Goal: Task Accomplishment & Management: Manage account settings

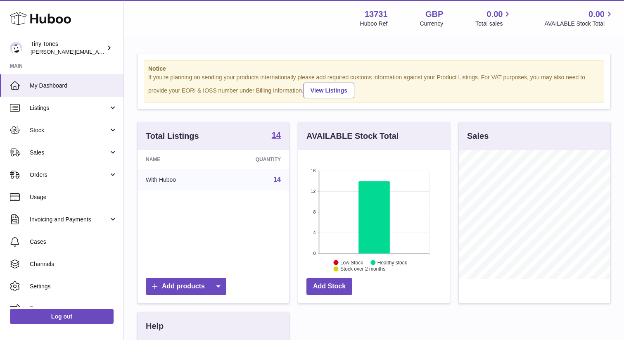
scroll to position [129, 151]
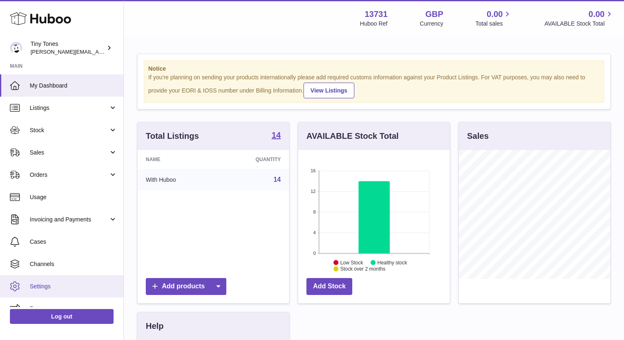
click at [45, 284] on span "Settings" at bounding box center [74, 286] width 88 height 8
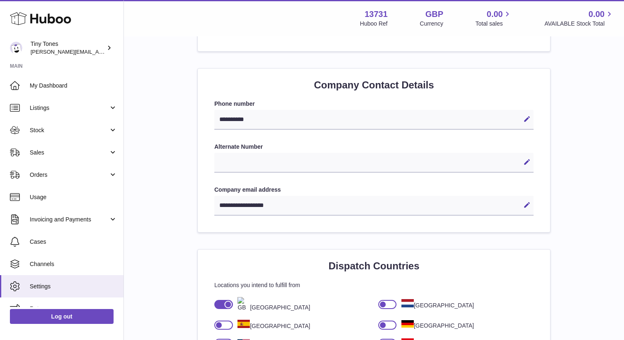
scroll to position [352, 0]
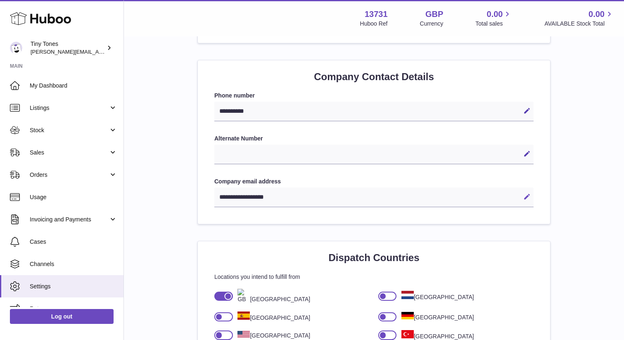
click at [523, 198] on icon at bounding box center [526, 196] width 7 height 7
click at [424, 185] on div "**********" at bounding box center [373, 192] width 319 height 30
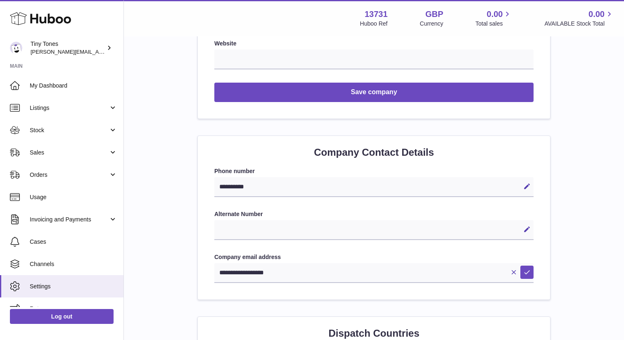
scroll to position [0, 0]
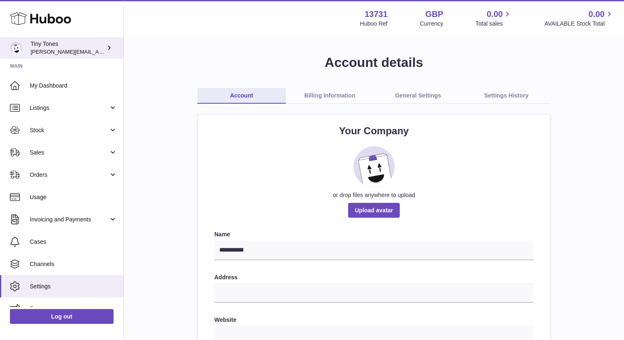
click at [72, 49] on span "[PERSON_NAME][EMAIL_ADDRESS][DOMAIN_NAME]" at bounding box center [98, 51] width 135 height 7
click at [331, 95] on link "Billing Information" at bounding box center [330, 96] width 88 height 16
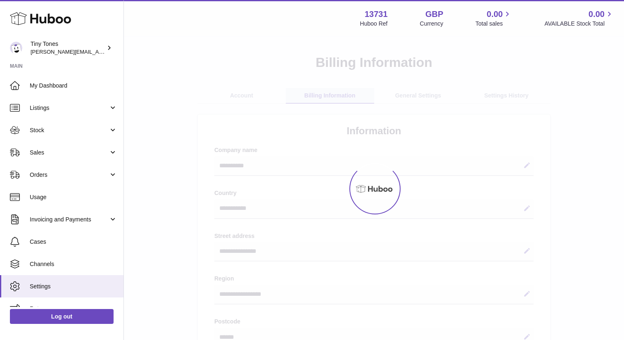
select select "**"
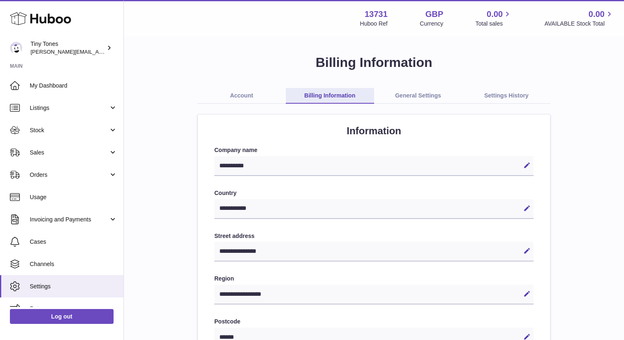
click at [414, 97] on link "General Settings" at bounding box center [418, 96] width 88 height 16
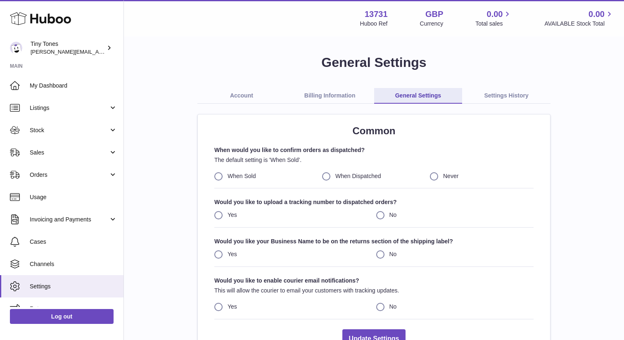
click at [237, 97] on link "Account" at bounding box center [241, 96] width 88 height 16
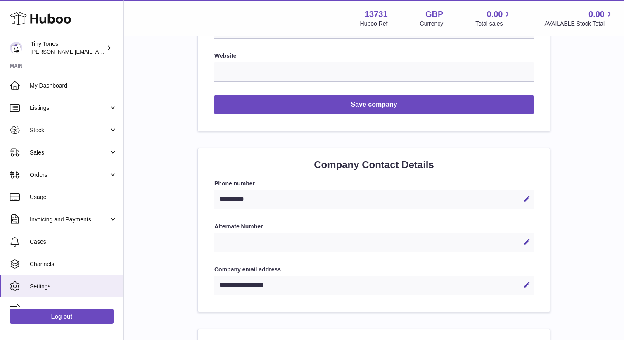
scroll to position [266, 0]
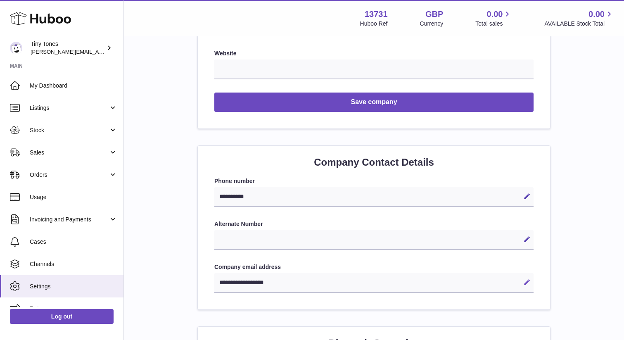
click at [525, 281] on icon at bounding box center [526, 281] width 7 height 7
type input "**********"
click at [530, 282] on icon at bounding box center [526, 281] width 7 height 7
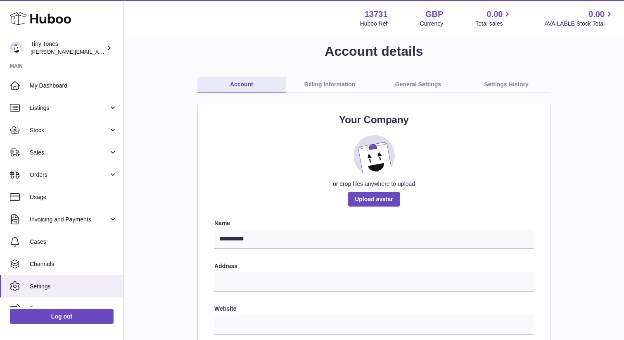
scroll to position [0, 0]
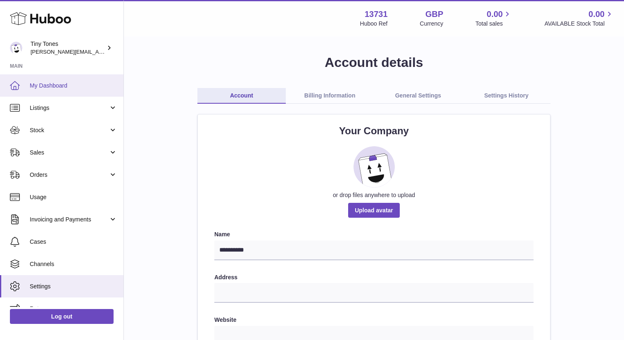
click at [76, 83] on span "My Dashboard" at bounding box center [74, 86] width 88 height 8
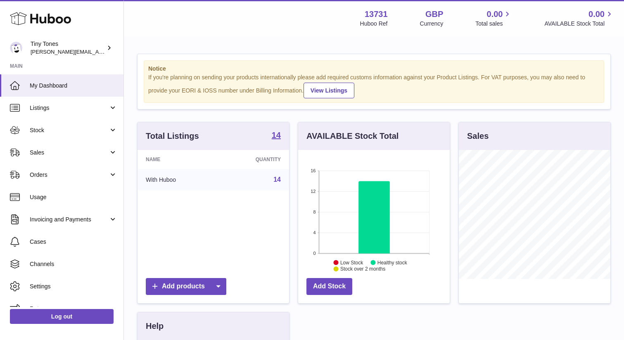
scroll to position [129, 151]
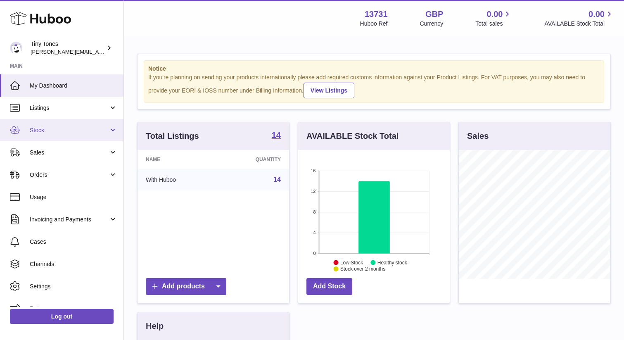
click at [61, 131] on span "Stock" at bounding box center [69, 130] width 79 height 8
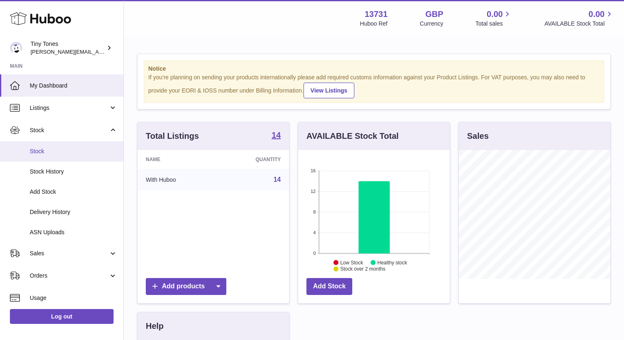
click at [41, 151] on span "Stock" at bounding box center [74, 151] width 88 height 8
